Goal: Task Accomplishment & Management: Complete application form

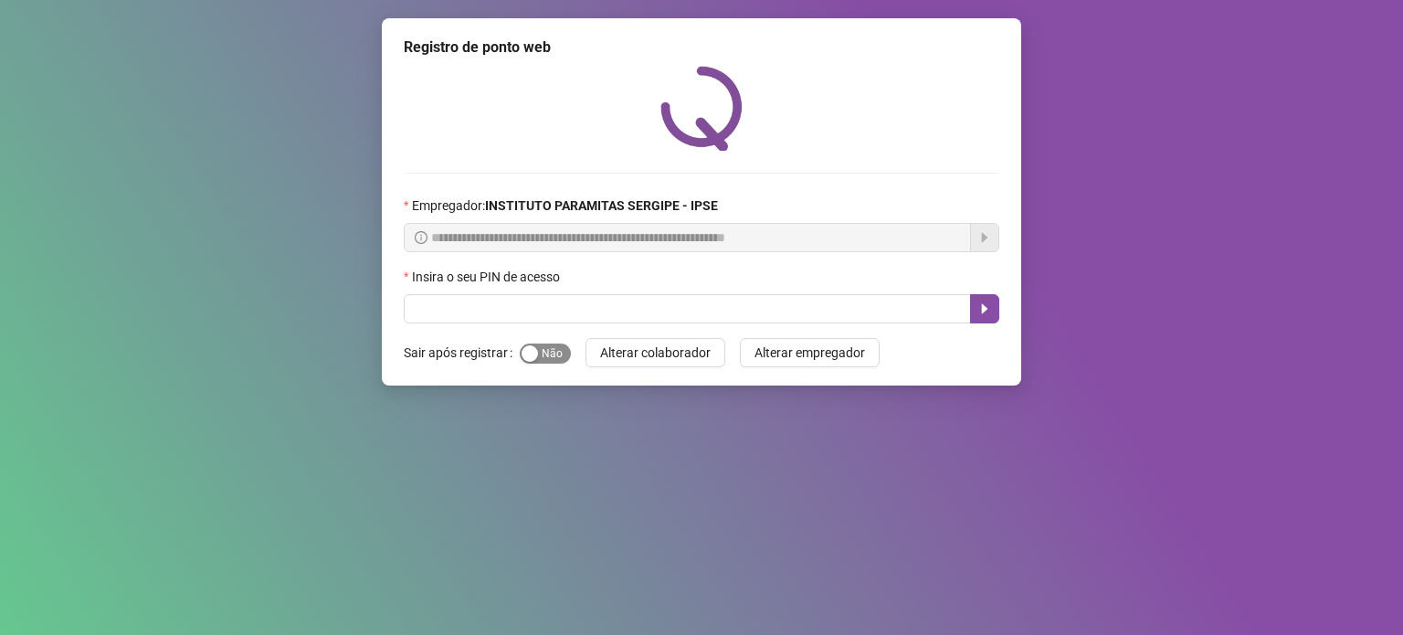
click at [533, 352] on div "button" at bounding box center [529, 353] width 16 height 16
click at [527, 316] on input "text" at bounding box center [687, 308] width 567 height 29
type input "*****"
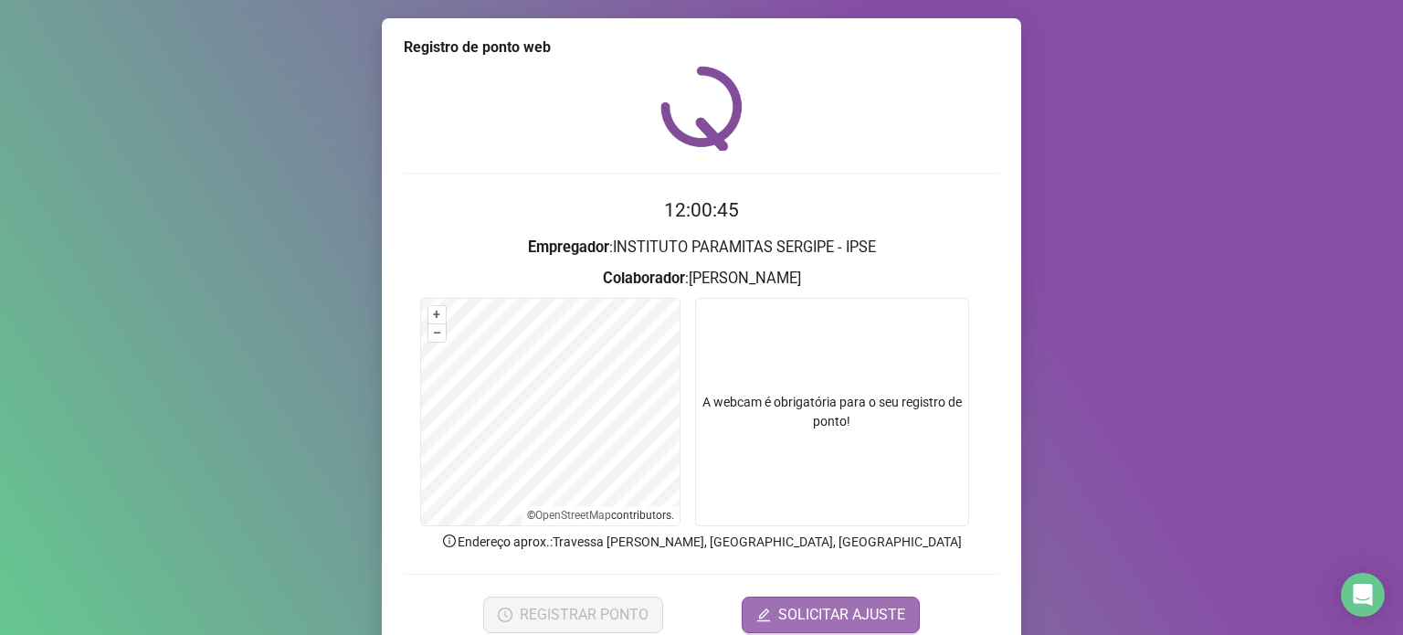
click at [840, 609] on span "SOLICITAR AJUSTE" at bounding box center [841, 615] width 127 height 22
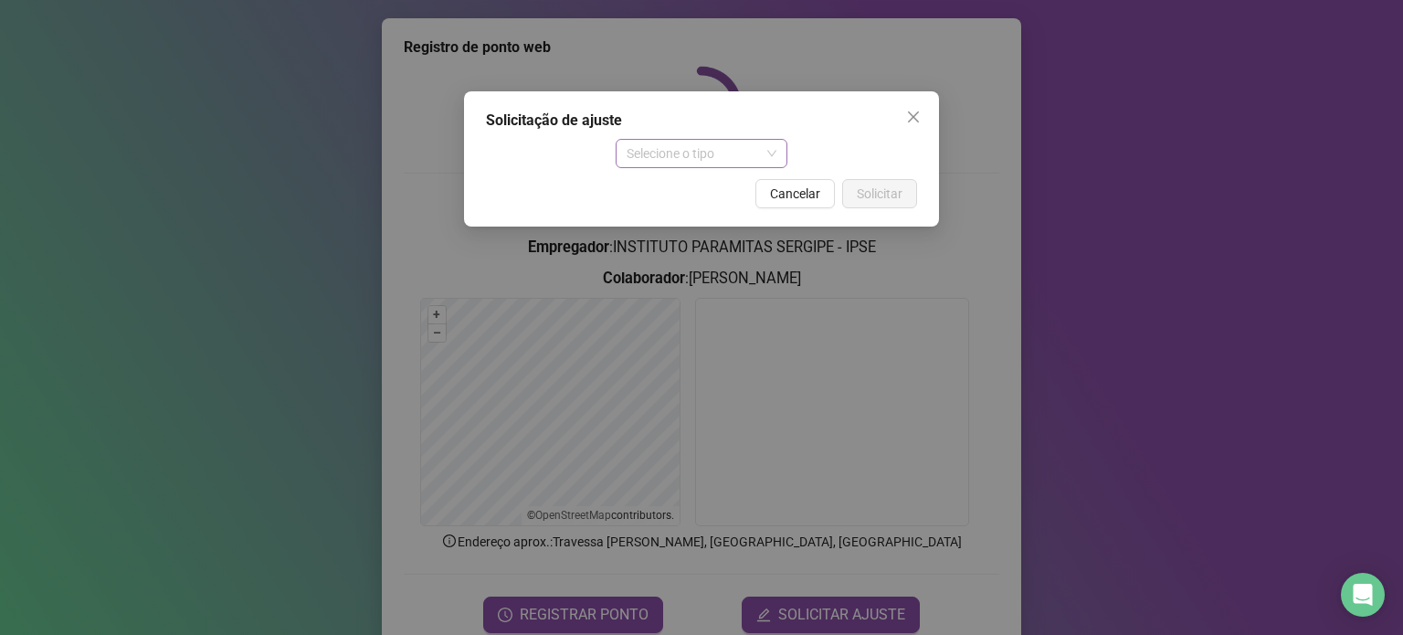
click at [654, 149] on span "Selecione o tipo" at bounding box center [701, 153] width 151 height 27
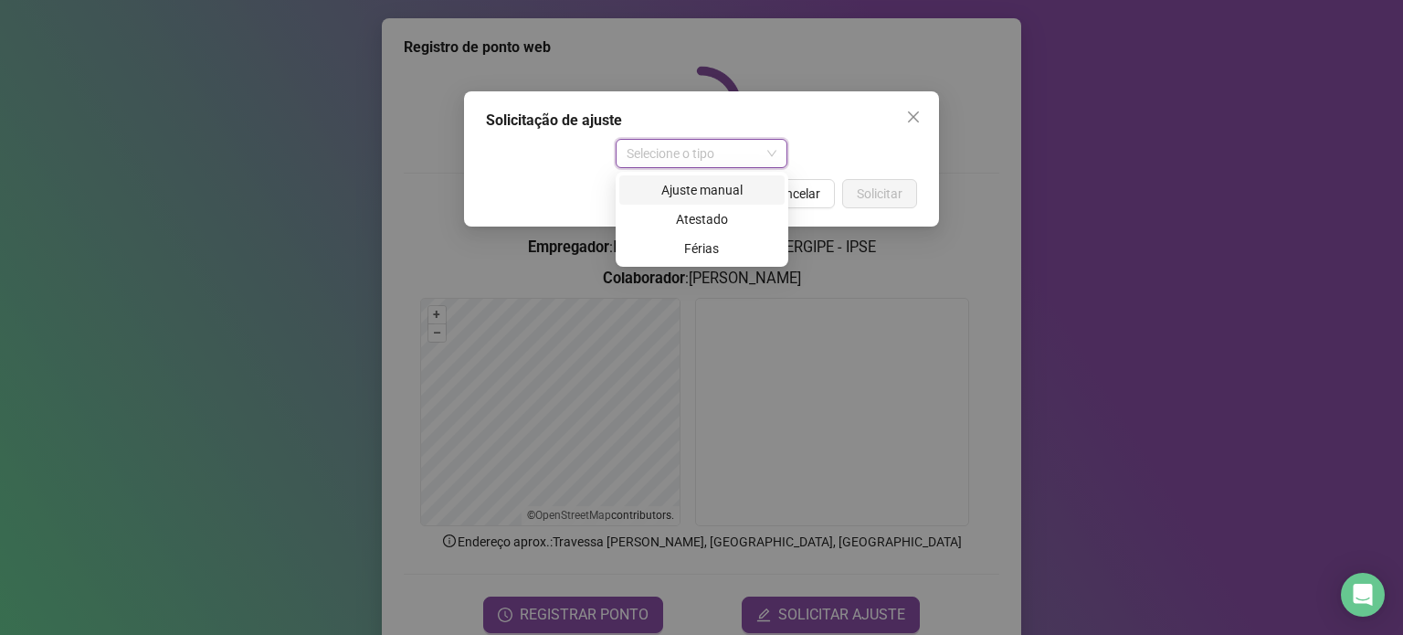
click at [704, 190] on div "Ajuste manual" at bounding box center [701, 190] width 143 height 20
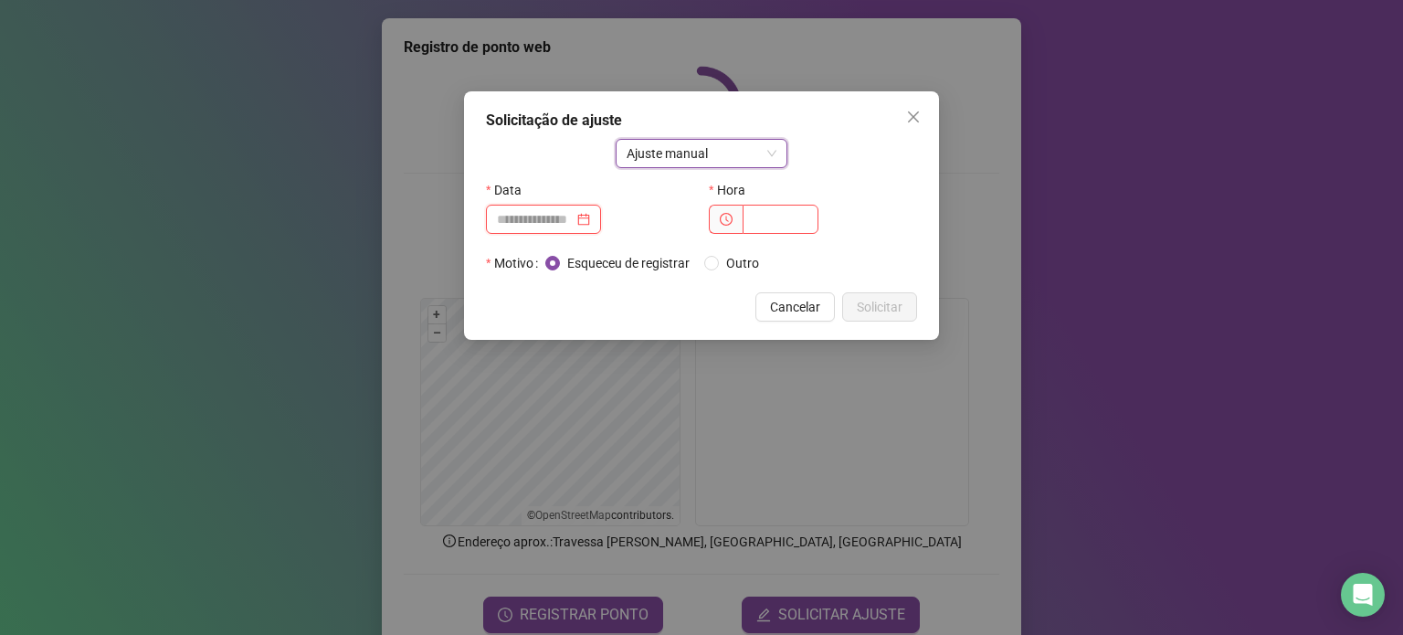
click at [574, 220] on input at bounding box center [535, 219] width 77 height 20
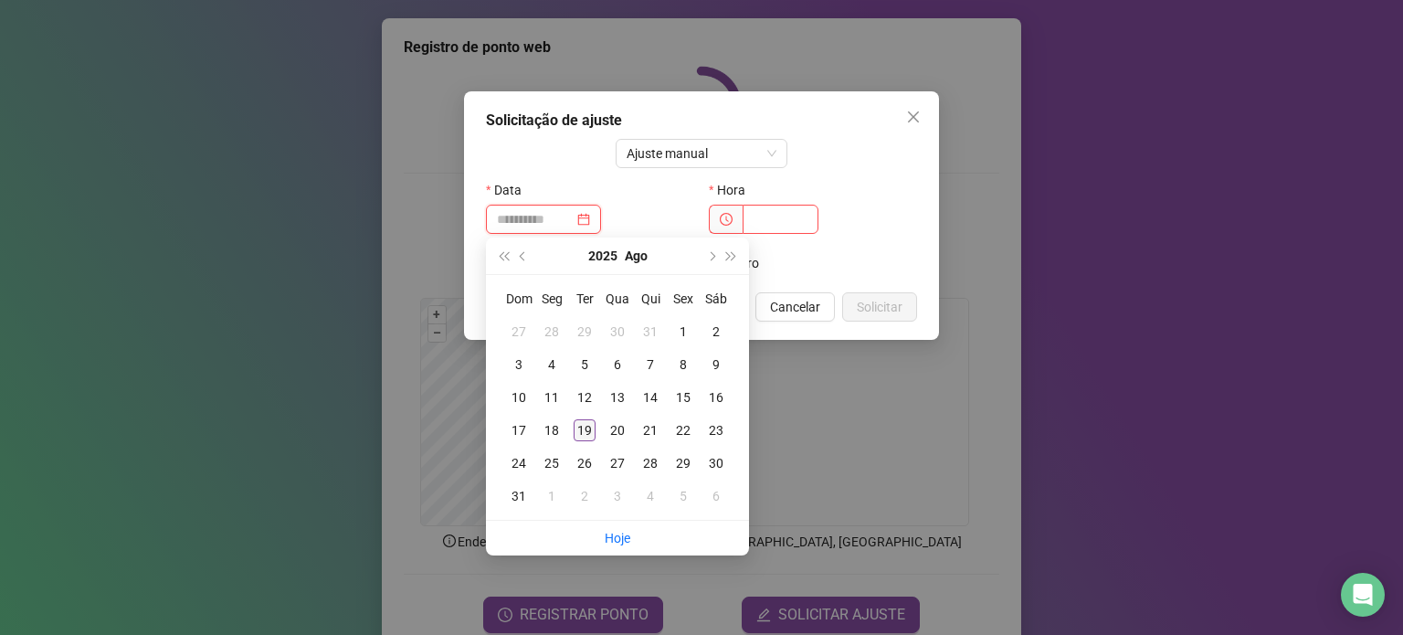
type input "**********"
click at [582, 426] on div "19" at bounding box center [585, 430] width 22 height 22
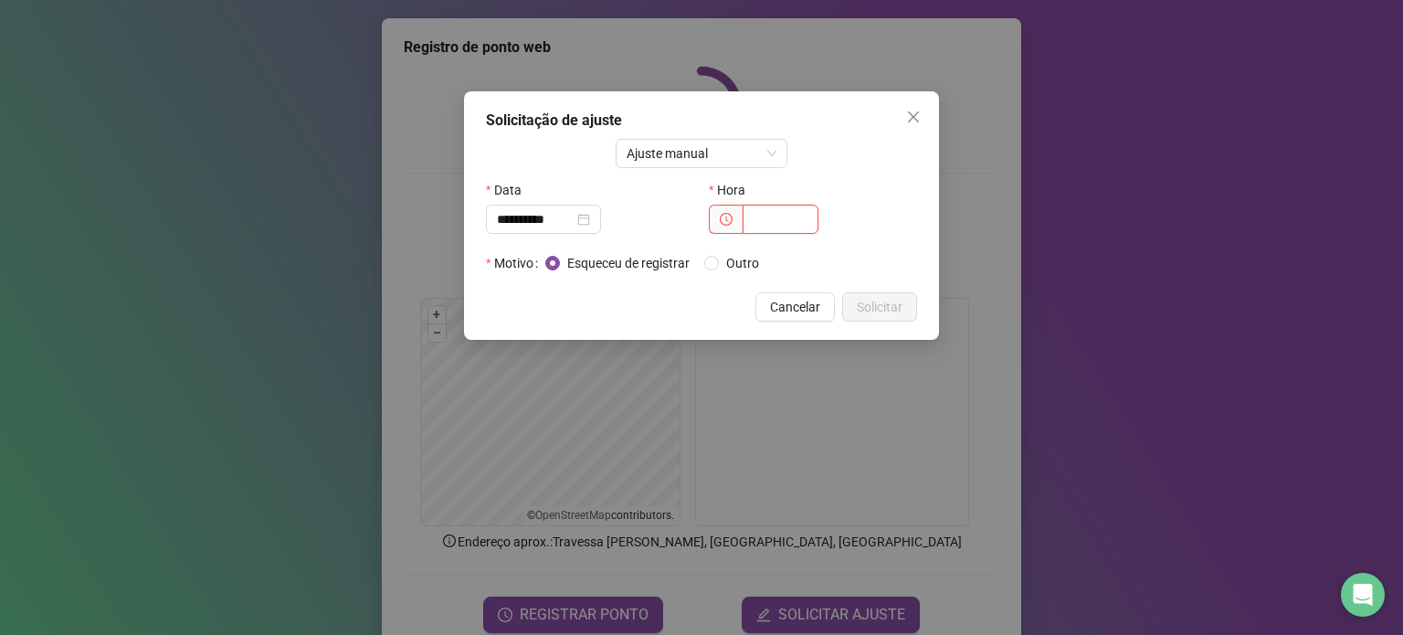
click at [767, 216] on input "text" at bounding box center [780, 219] width 76 height 29
type input "*****"
click at [879, 310] on span "Solicitar" at bounding box center [880, 307] width 46 height 20
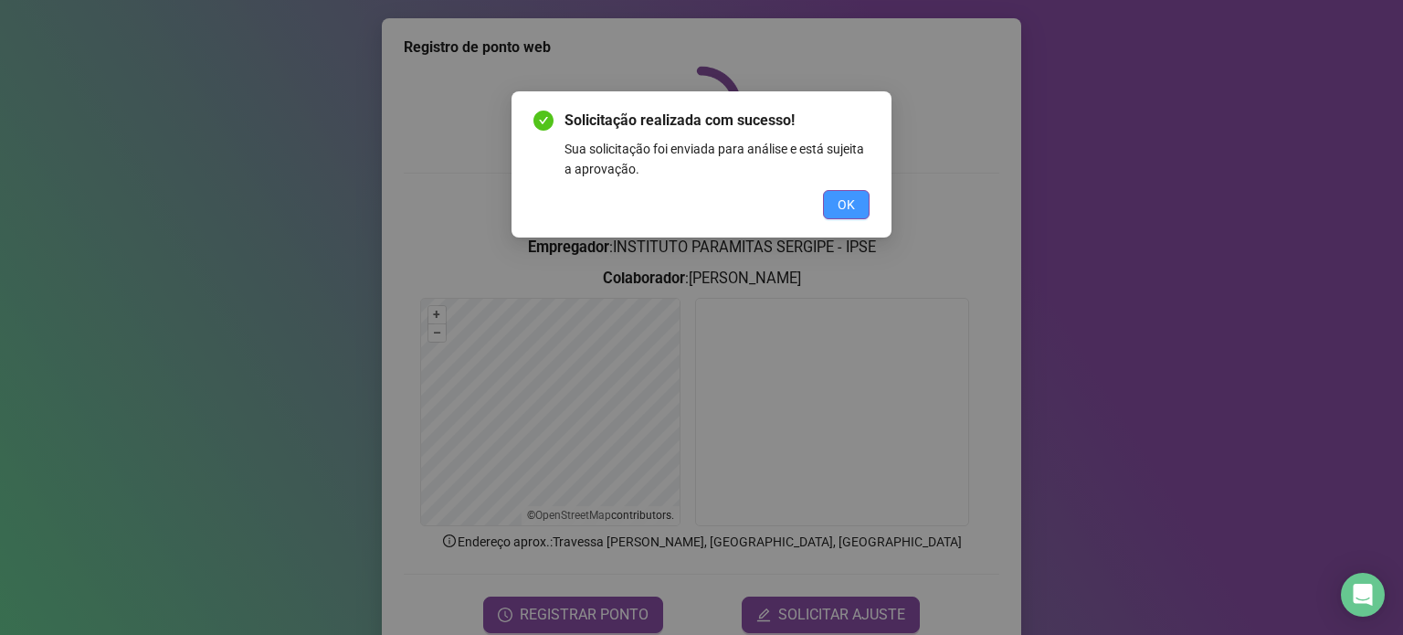
click at [837, 201] on button "OK" at bounding box center [846, 204] width 47 height 29
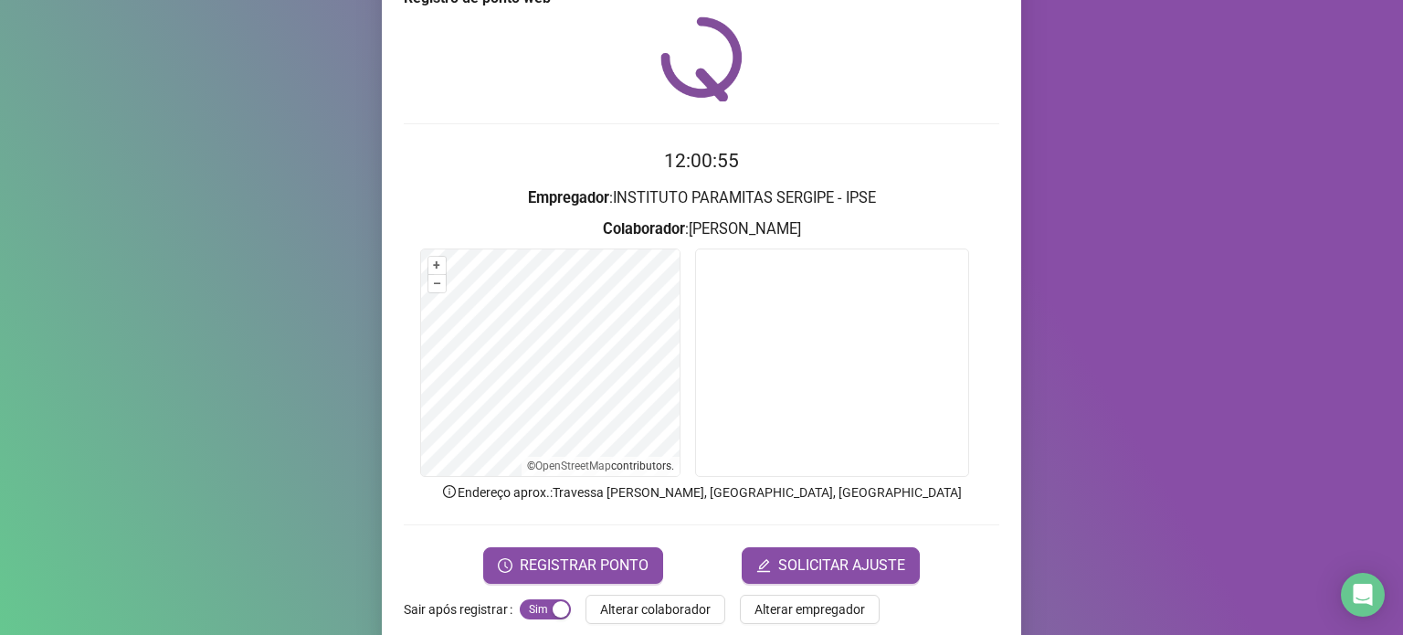
scroll to position [77, 0]
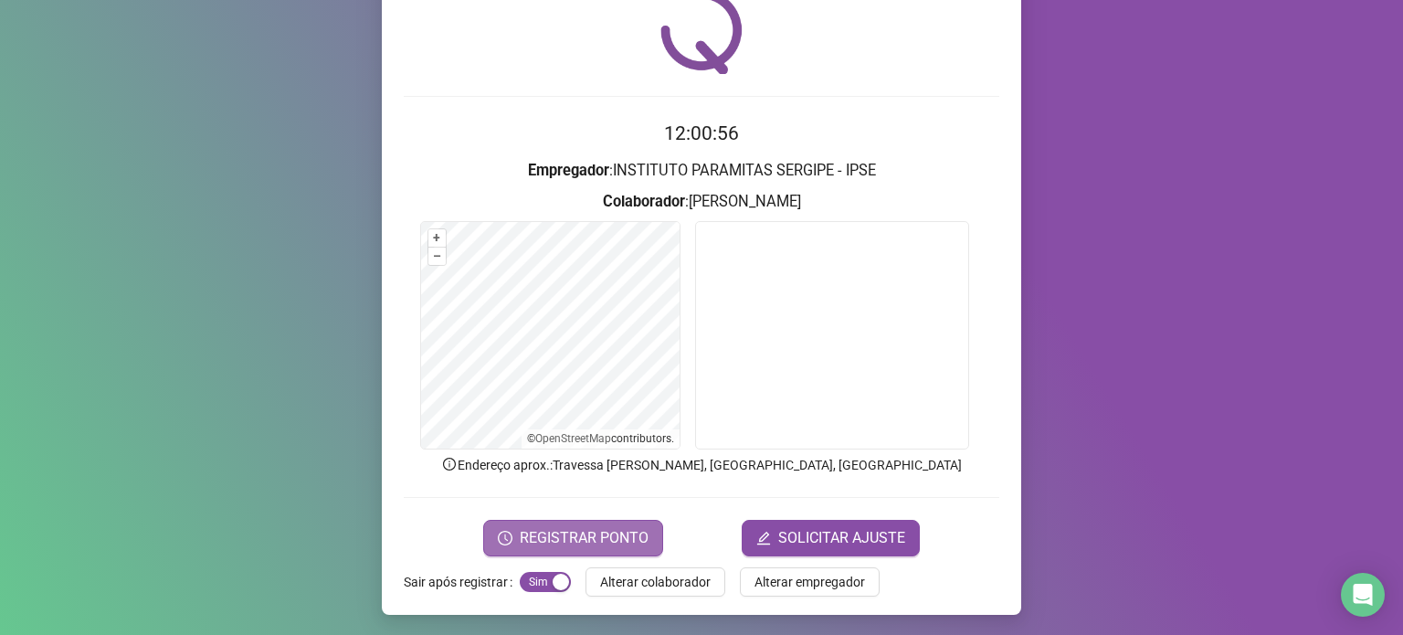
click at [566, 529] on span "REGISTRAR PONTO" at bounding box center [584, 538] width 129 height 22
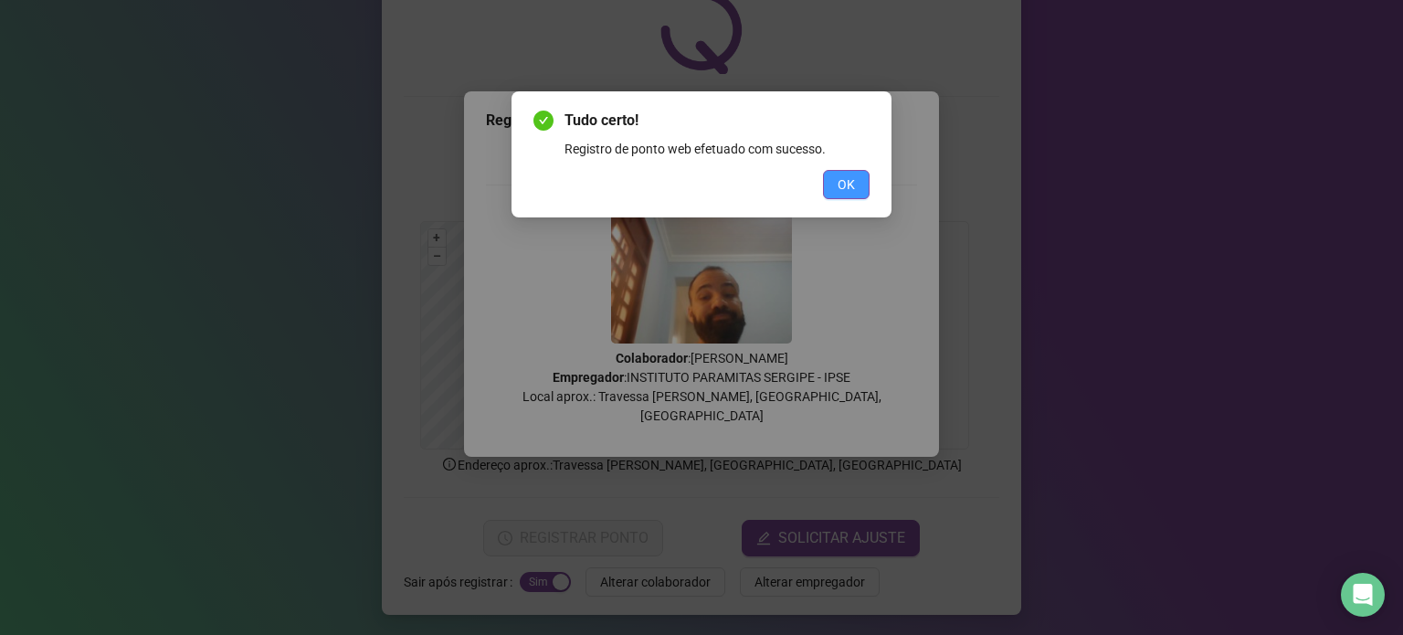
click at [867, 185] on button "OK" at bounding box center [846, 184] width 47 height 29
